Goal: Information Seeking & Learning: Check status

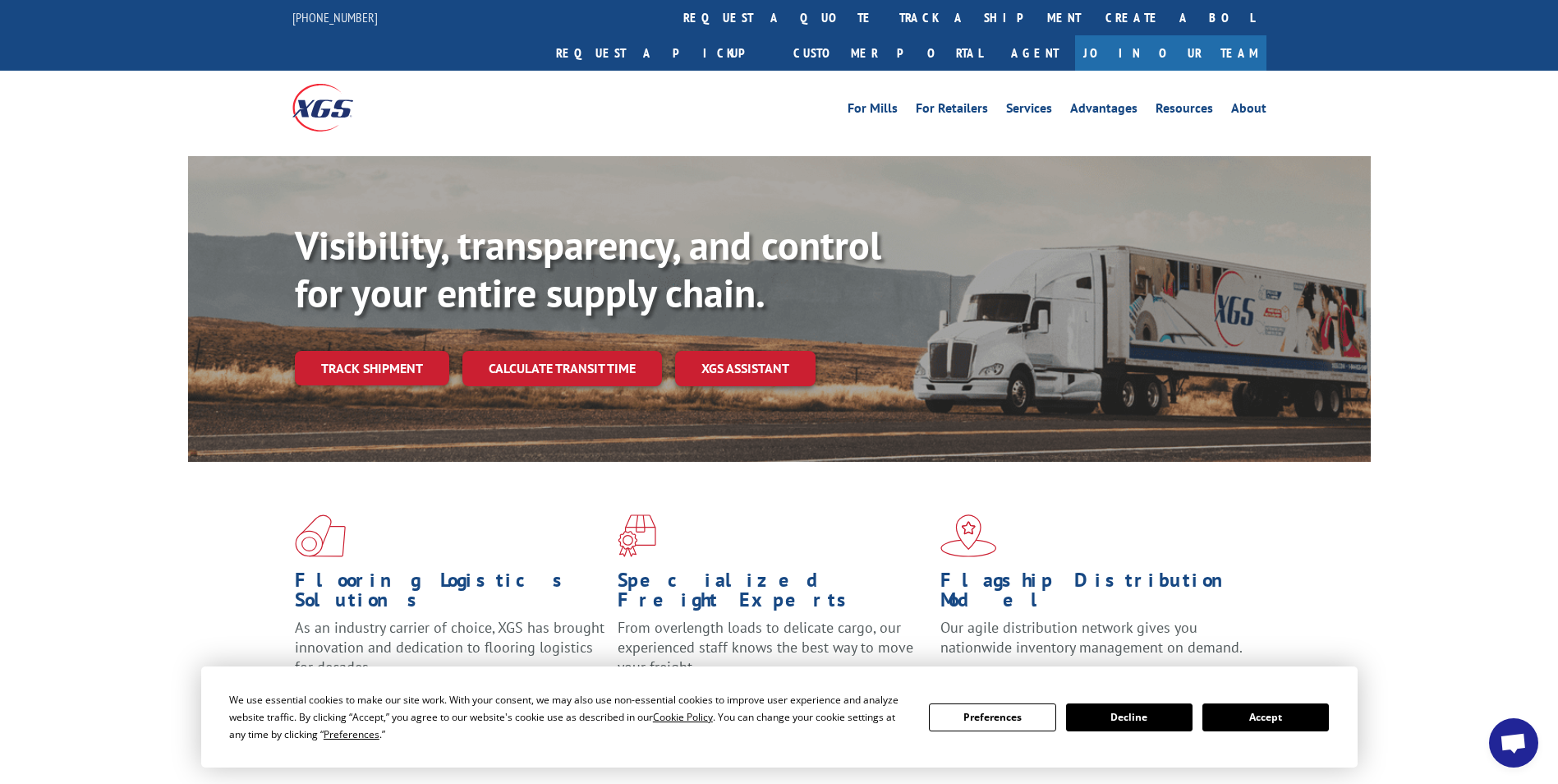
click at [1238, 714] on button "Accept" at bounding box center [1266, 717] width 126 height 28
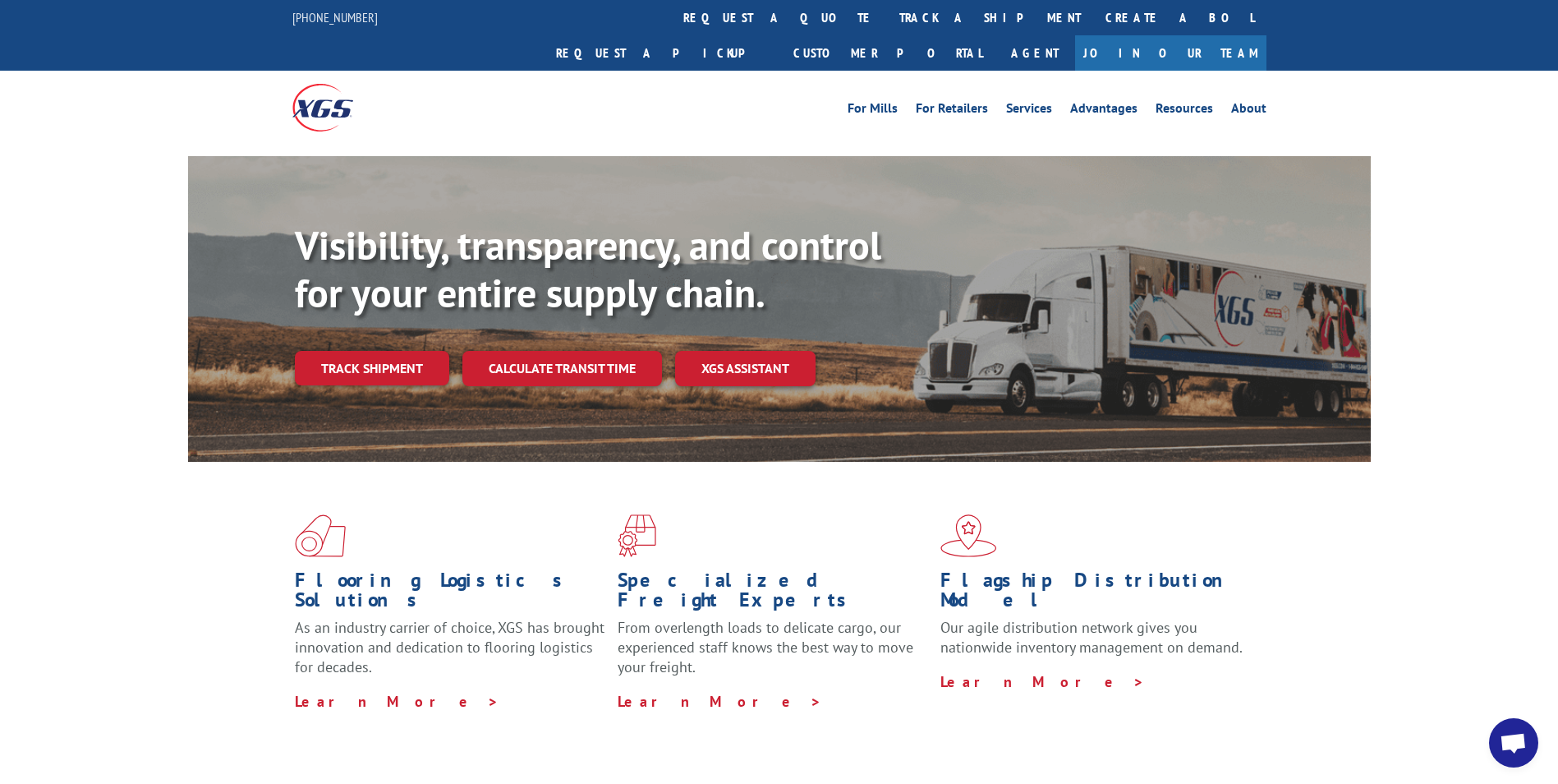
click at [887, 11] on link "track a shipment" at bounding box center [990, 18] width 206 height 36
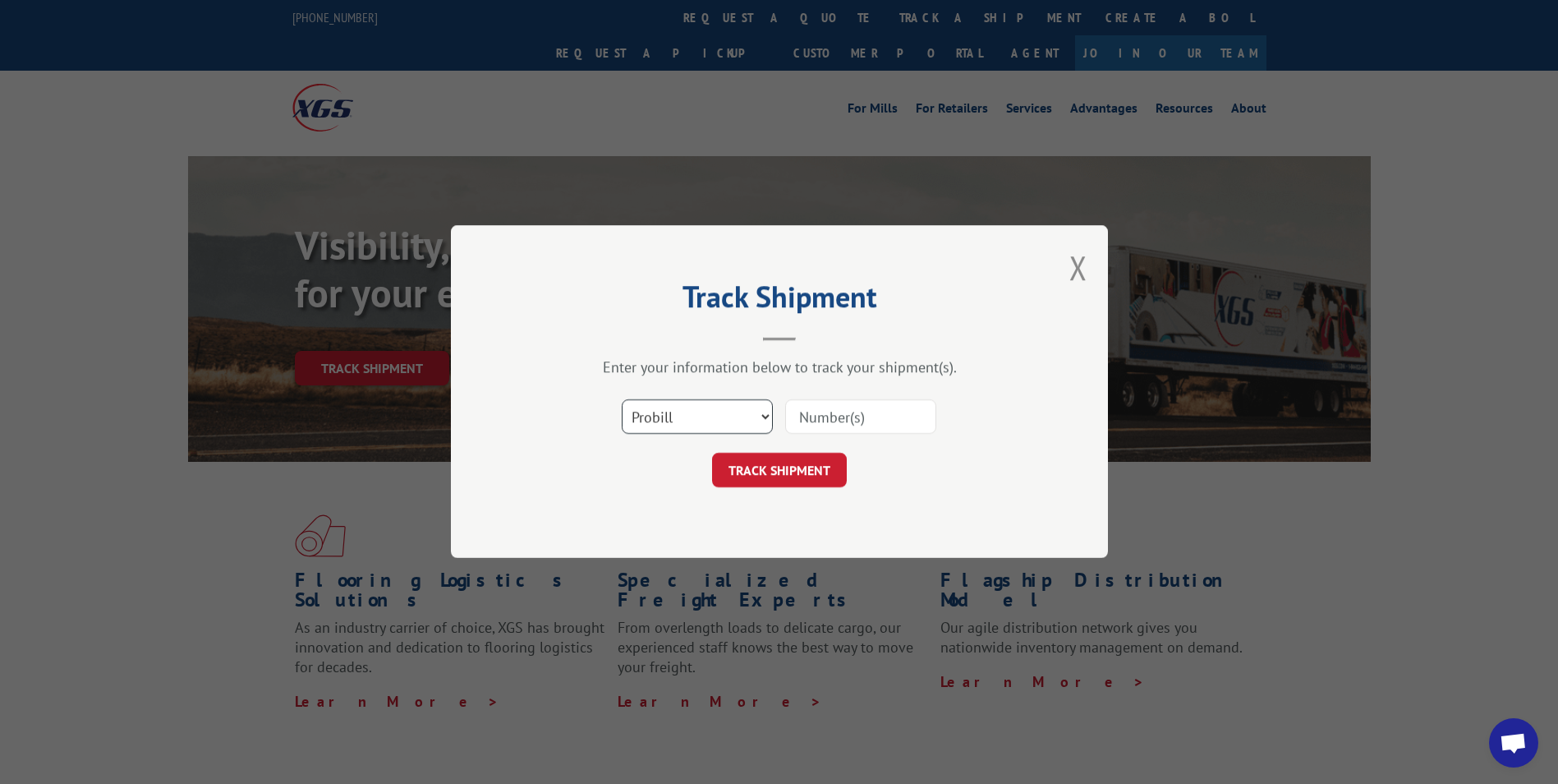
click at [716, 419] on select "Select category... Probill BOL PO" at bounding box center [697, 417] width 151 height 35
select select "po"
click at [622, 400] on select "Select category... Probill BOL PO" at bounding box center [697, 417] width 151 height 35
click at [795, 419] on input at bounding box center [860, 417] width 151 height 35
paste input "10543268"
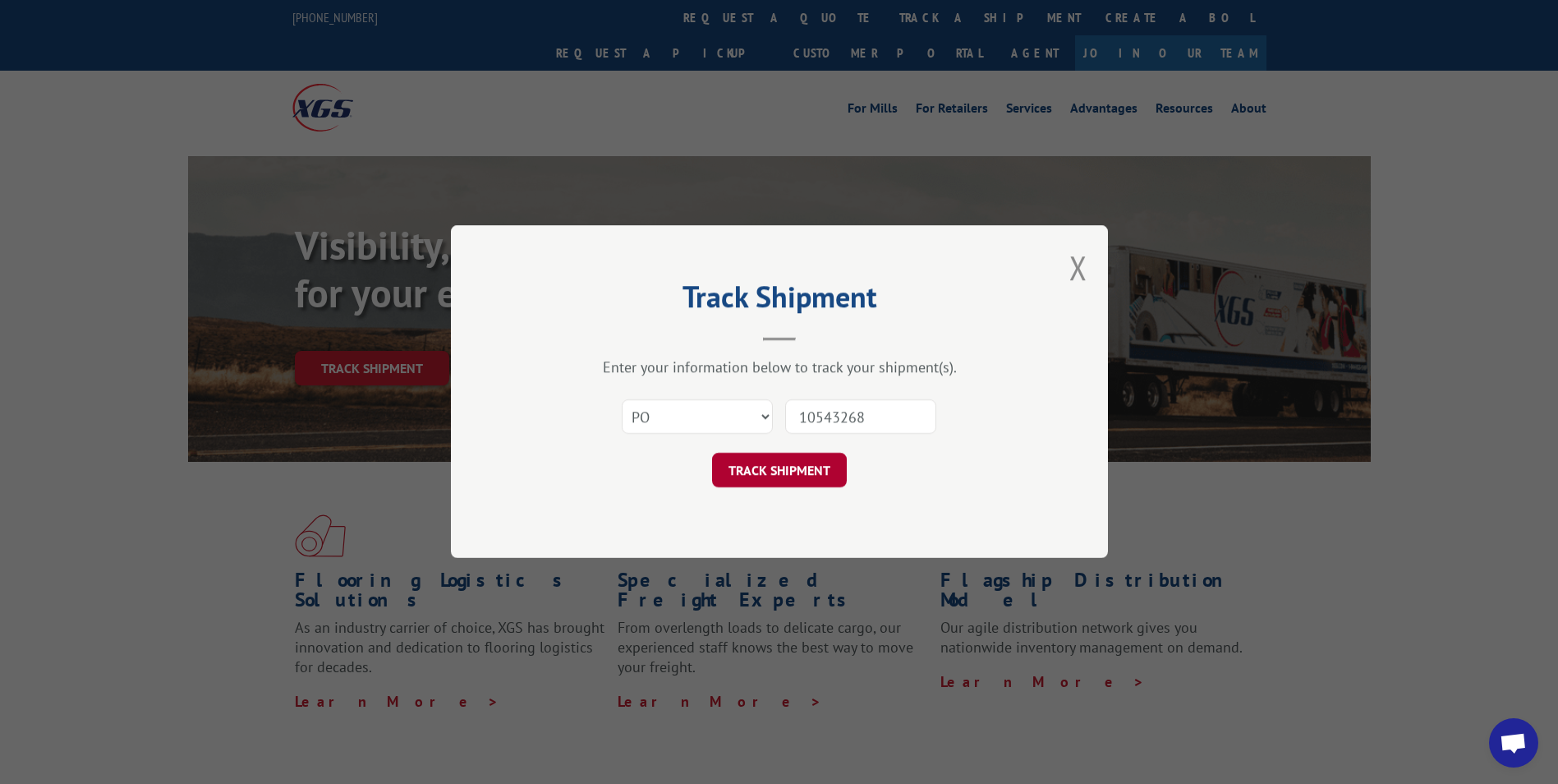
type input "10543268"
click at [782, 471] on button "TRACK SHIPMENT" at bounding box center [779, 470] width 135 height 35
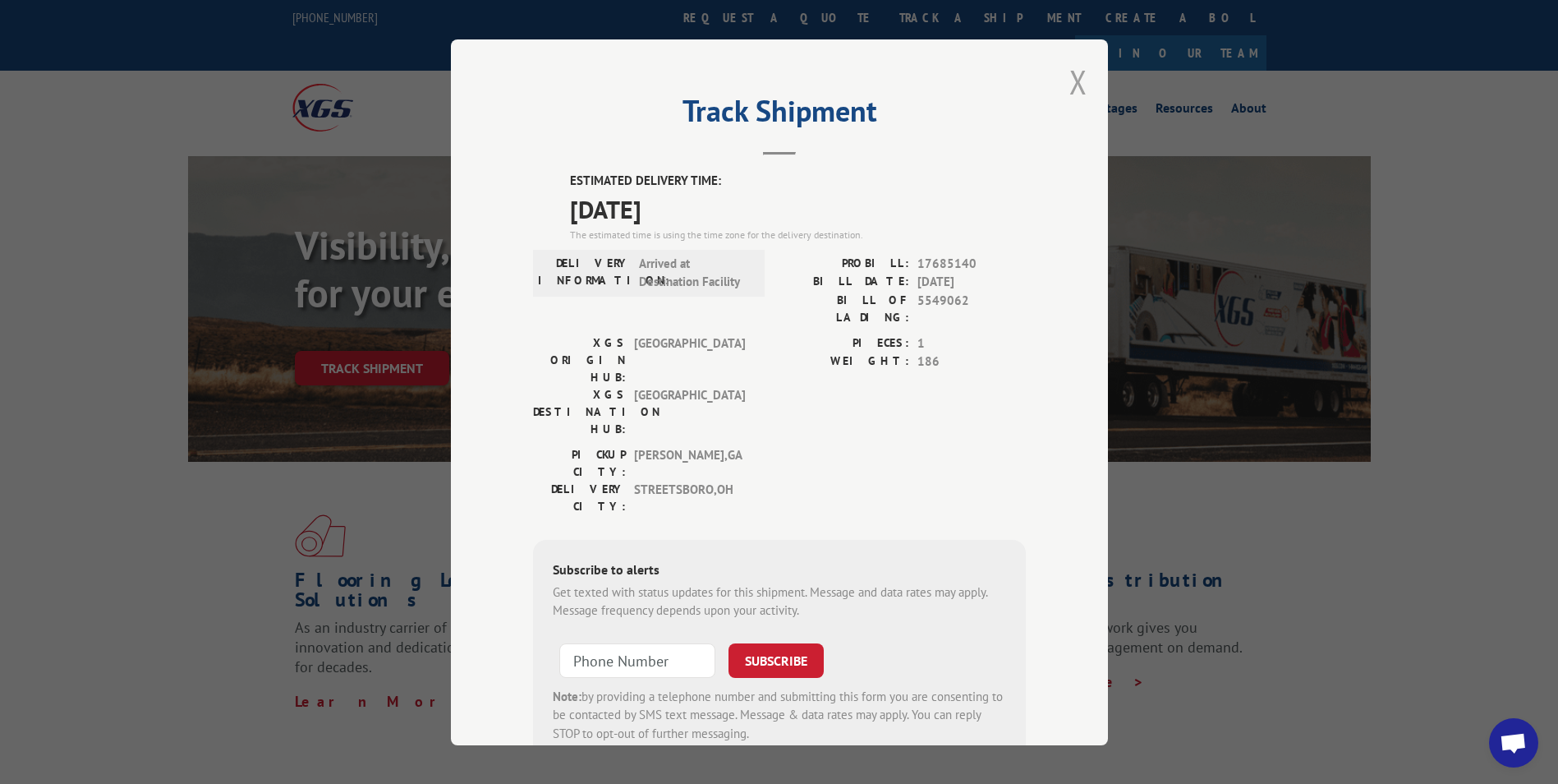
click at [1071, 78] on button "Close modal" at bounding box center [1078, 81] width 18 height 43
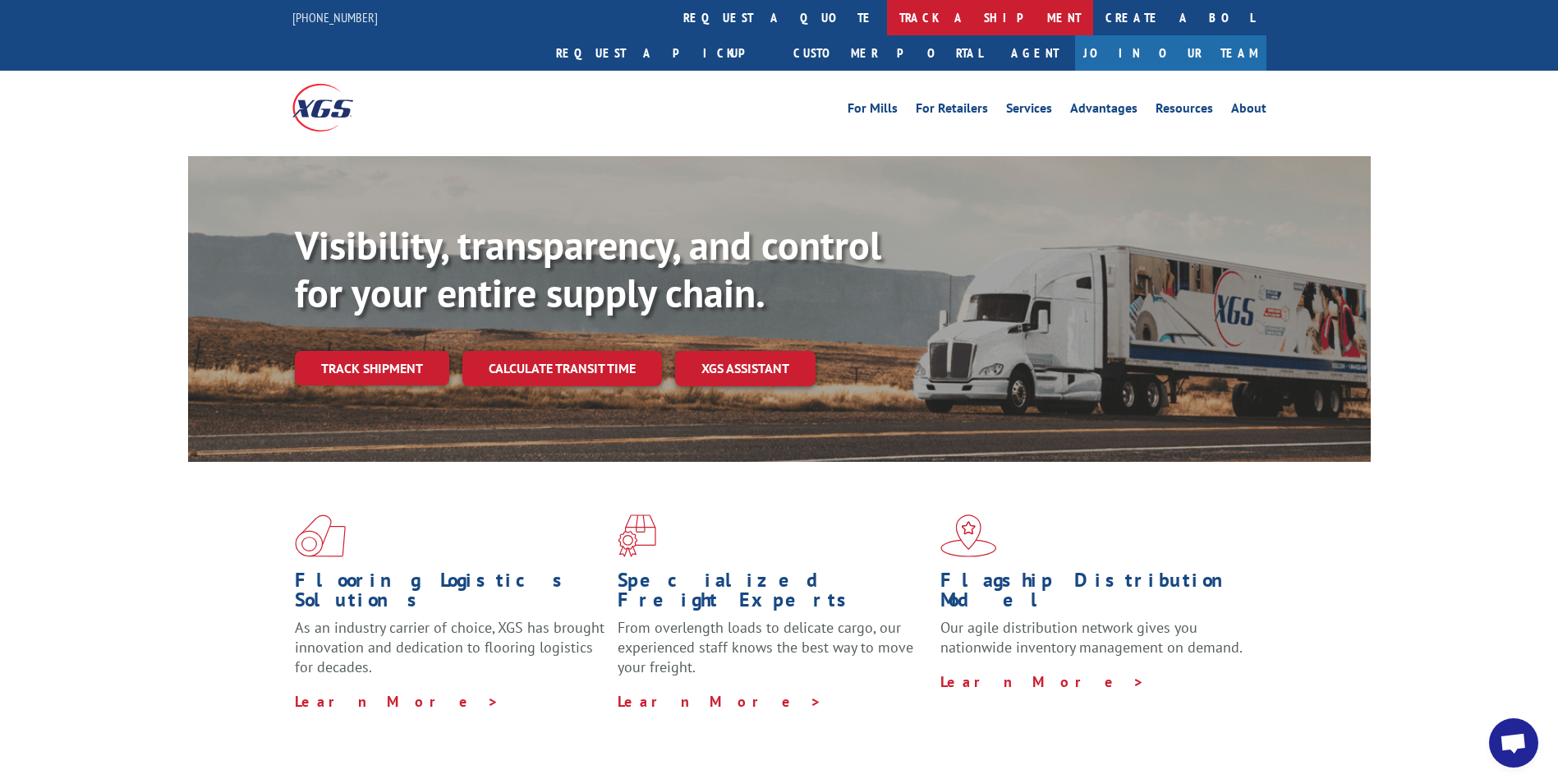
click at [887, 17] on link "track a shipment" at bounding box center [990, 18] width 206 height 36
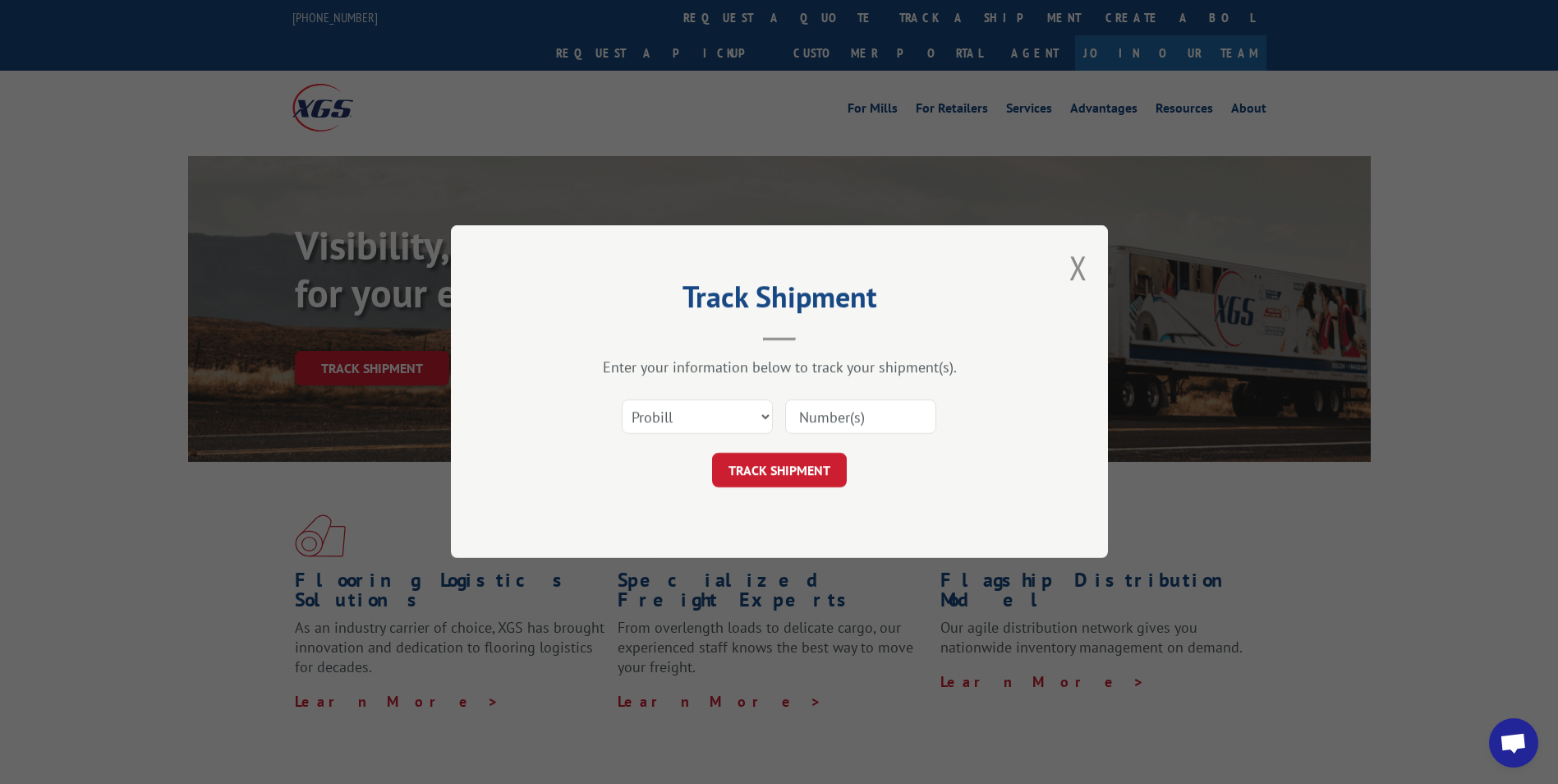
paste input "17674827"
type input "17674827"
click at [760, 466] on button "TRACK SHIPMENT" at bounding box center [779, 470] width 135 height 35
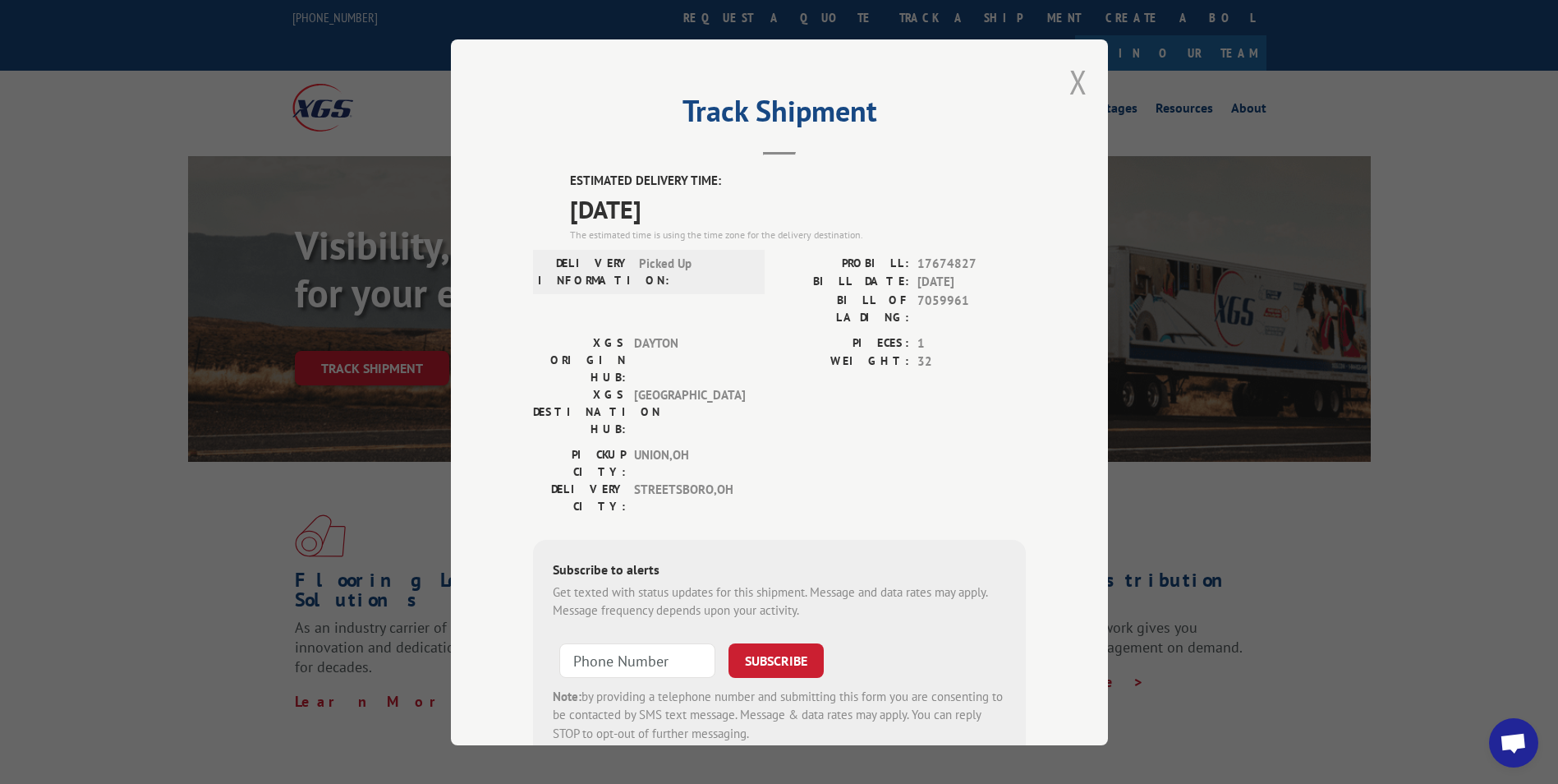
click at [1070, 83] on button "Close modal" at bounding box center [1078, 81] width 18 height 43
